Goal: Browse casually

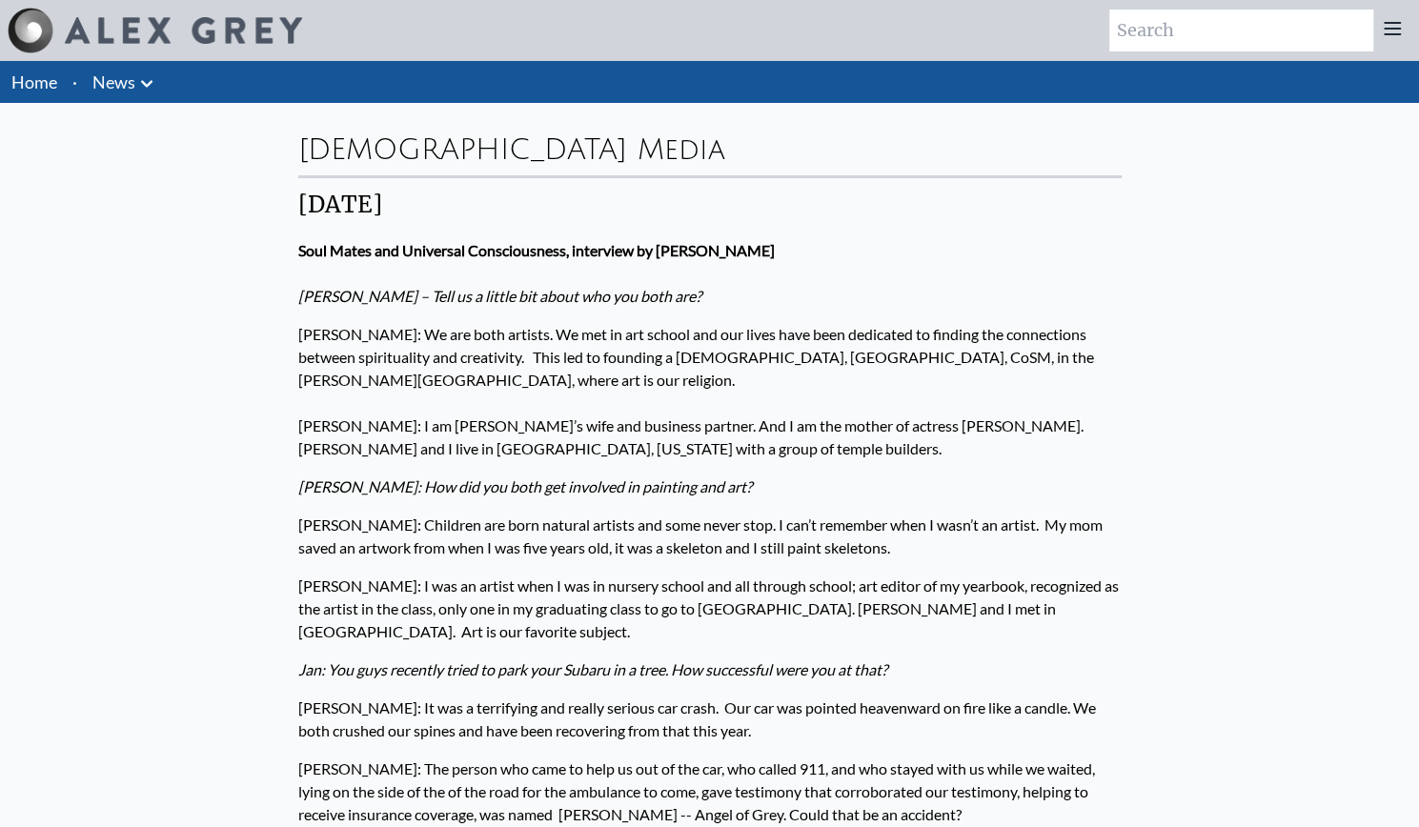
click at [56, 84] on link "Home" at bounding box center [34, 81] width 46 height 21
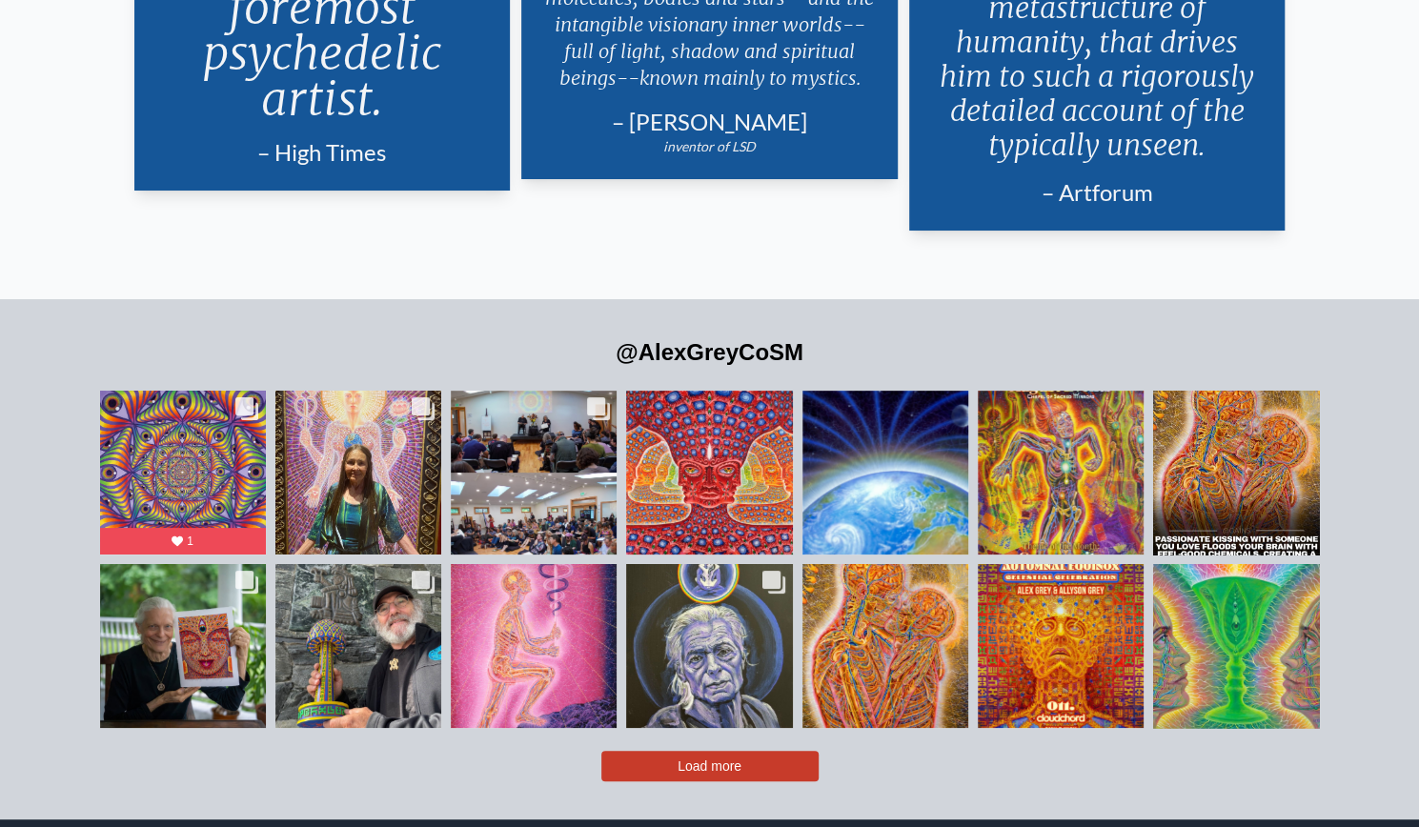
scroll to position [4347, 0]
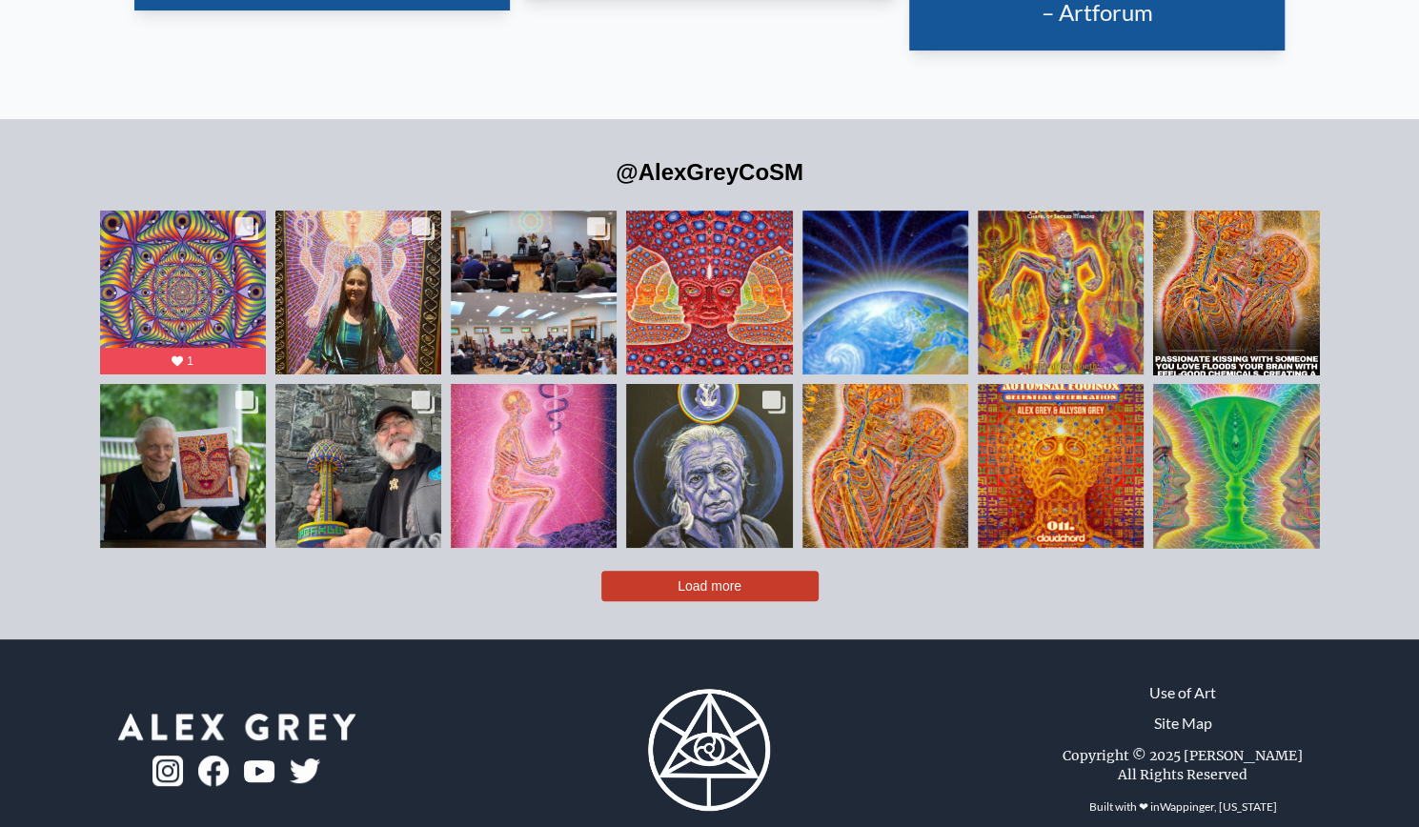
click at [747, 571] on button "Load more" at bounding box center [709, 586] width 217 height 30
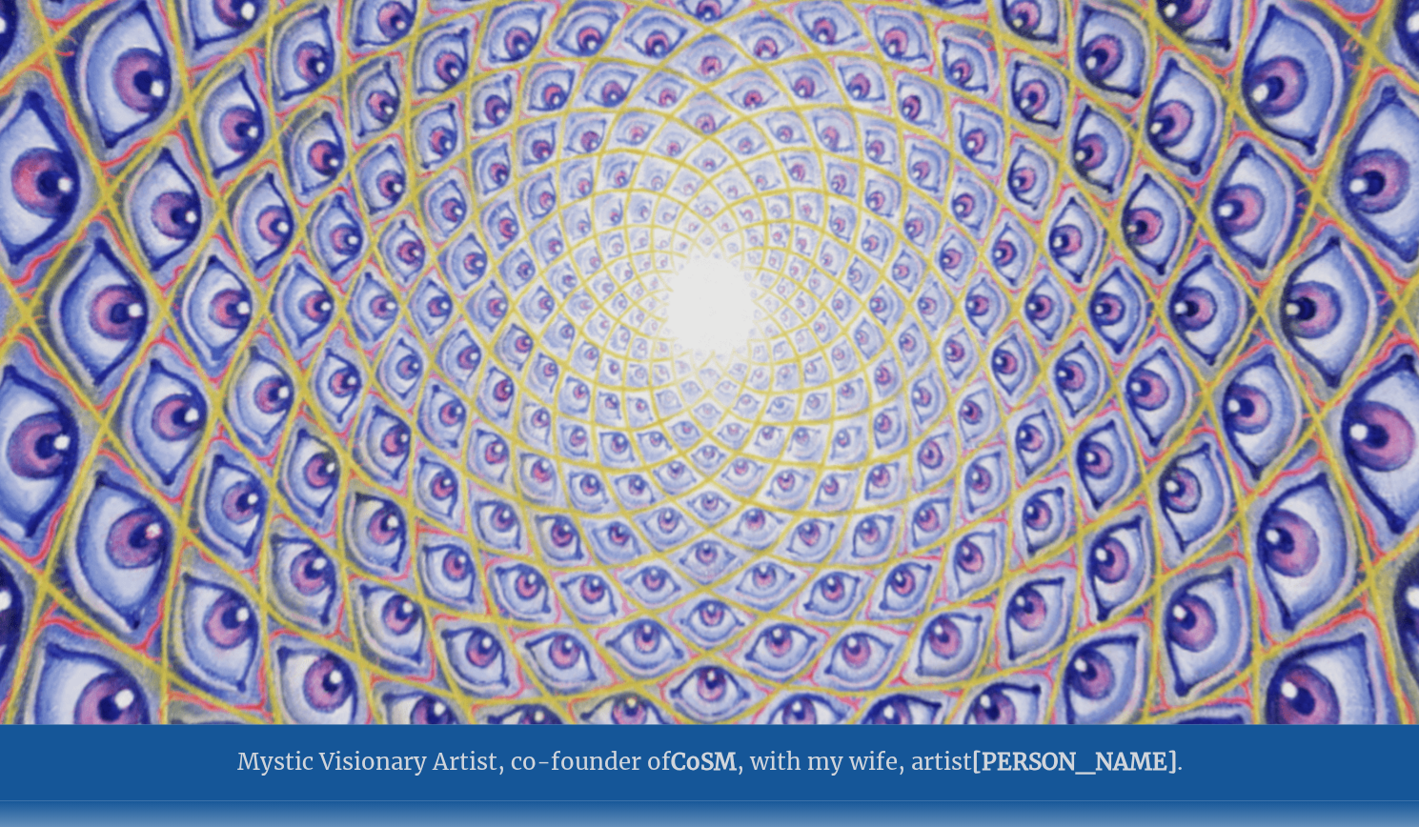
scroll to position [185, 0]
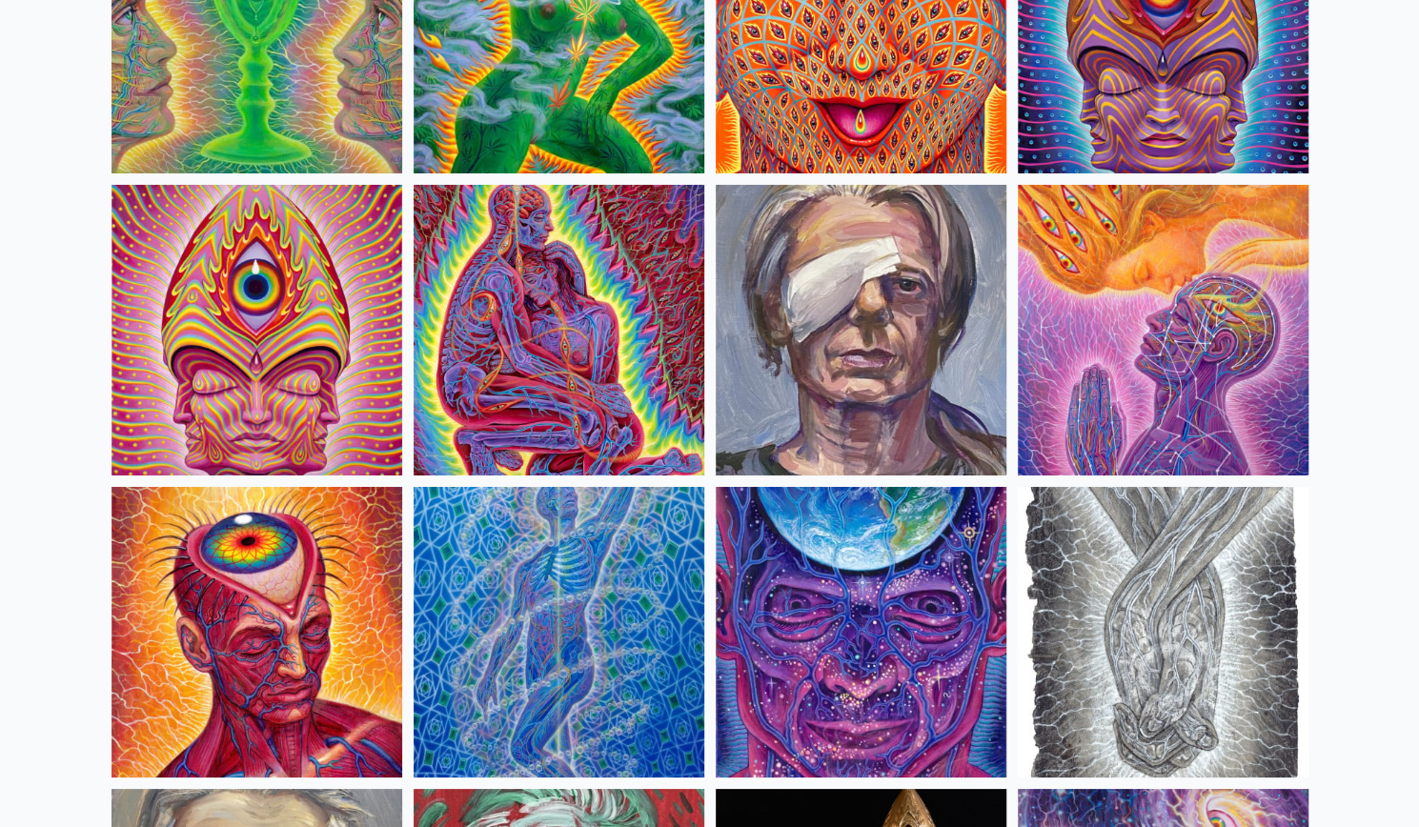
scroll to position [3956, 0]
